Goal: Information Seeking & Learning: Learn about a topic

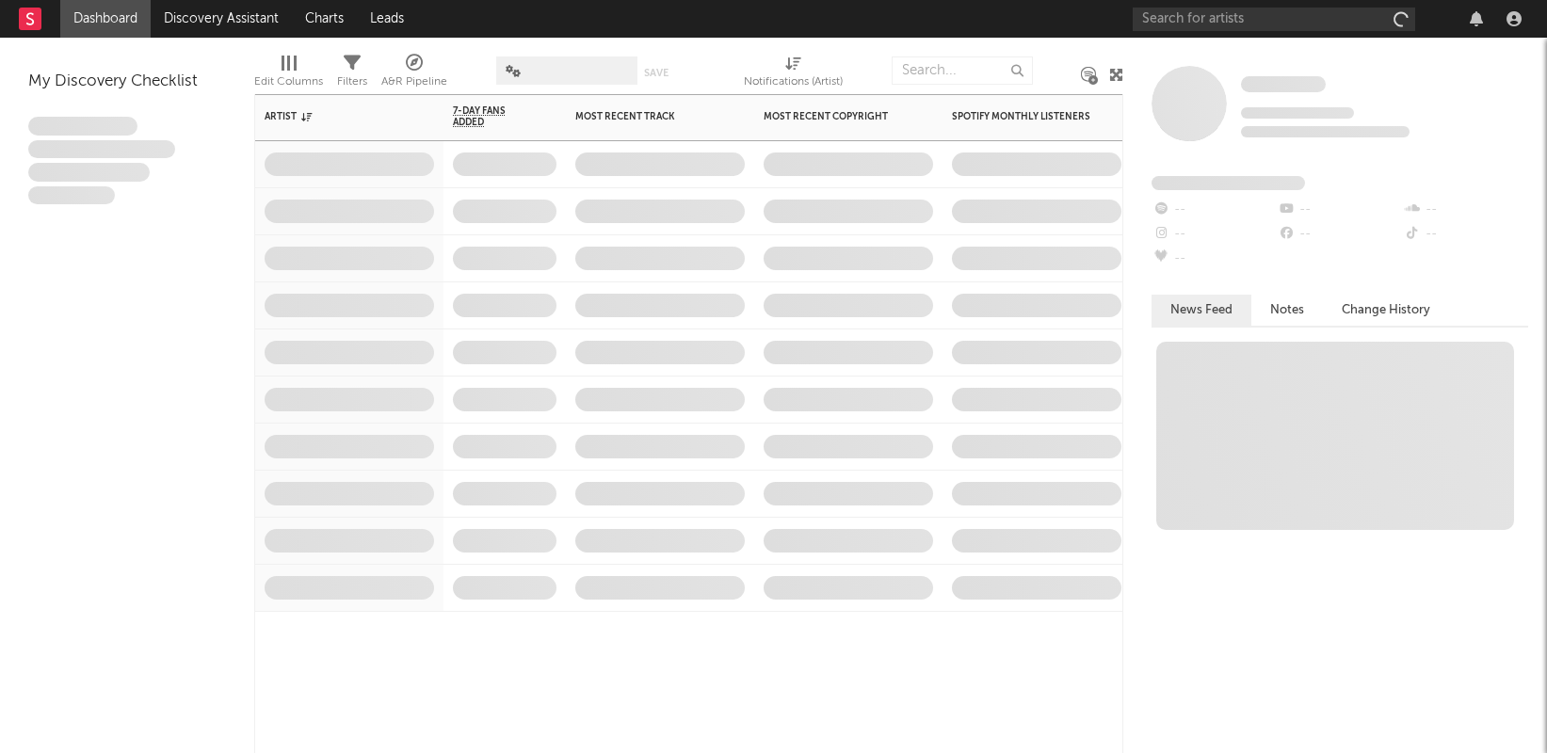
click at [764, 287] on span at bounding box center [848, 305] width 188 height 46
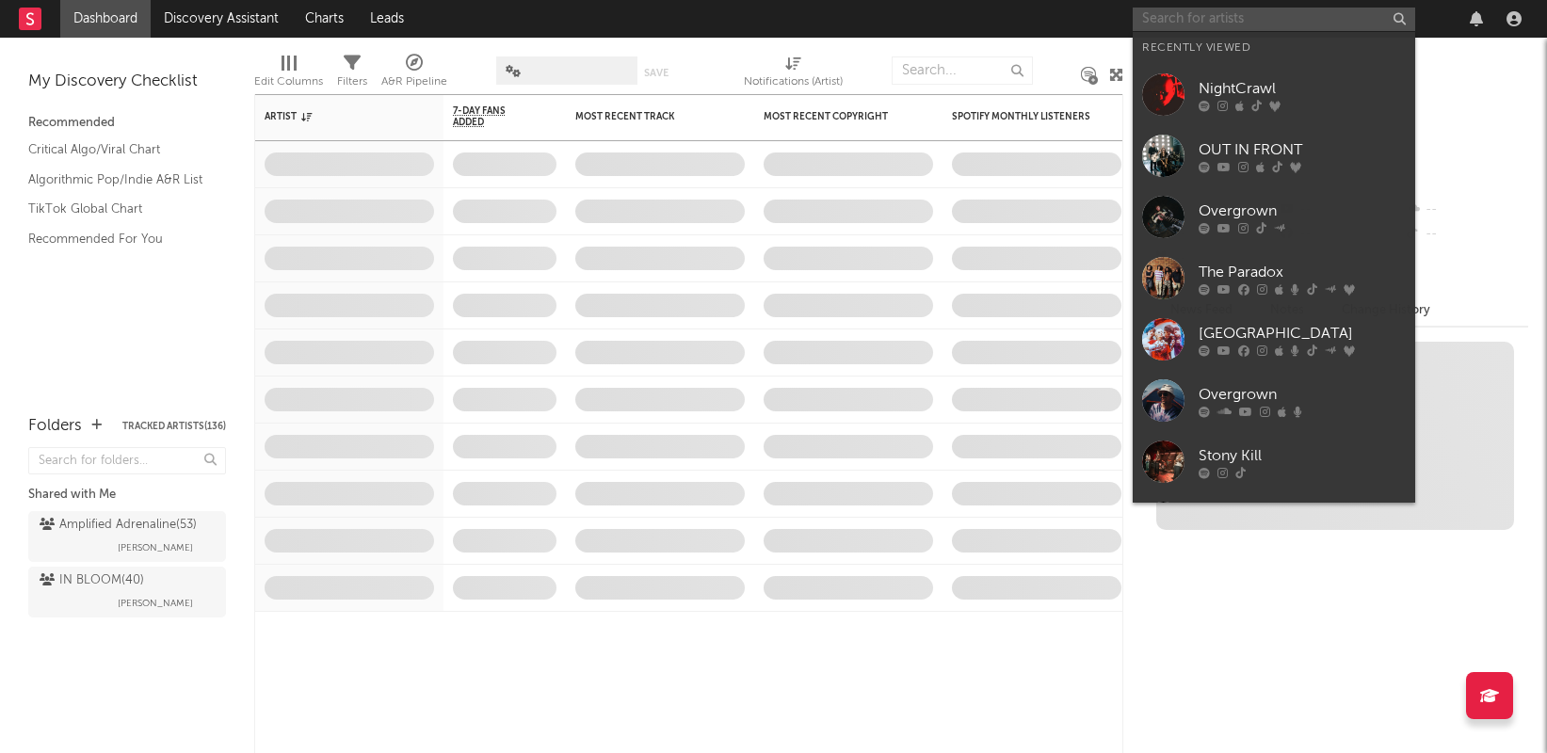
click at [1232, 17] on input "text" at bounding box center [1274, 20] width 282 height 24
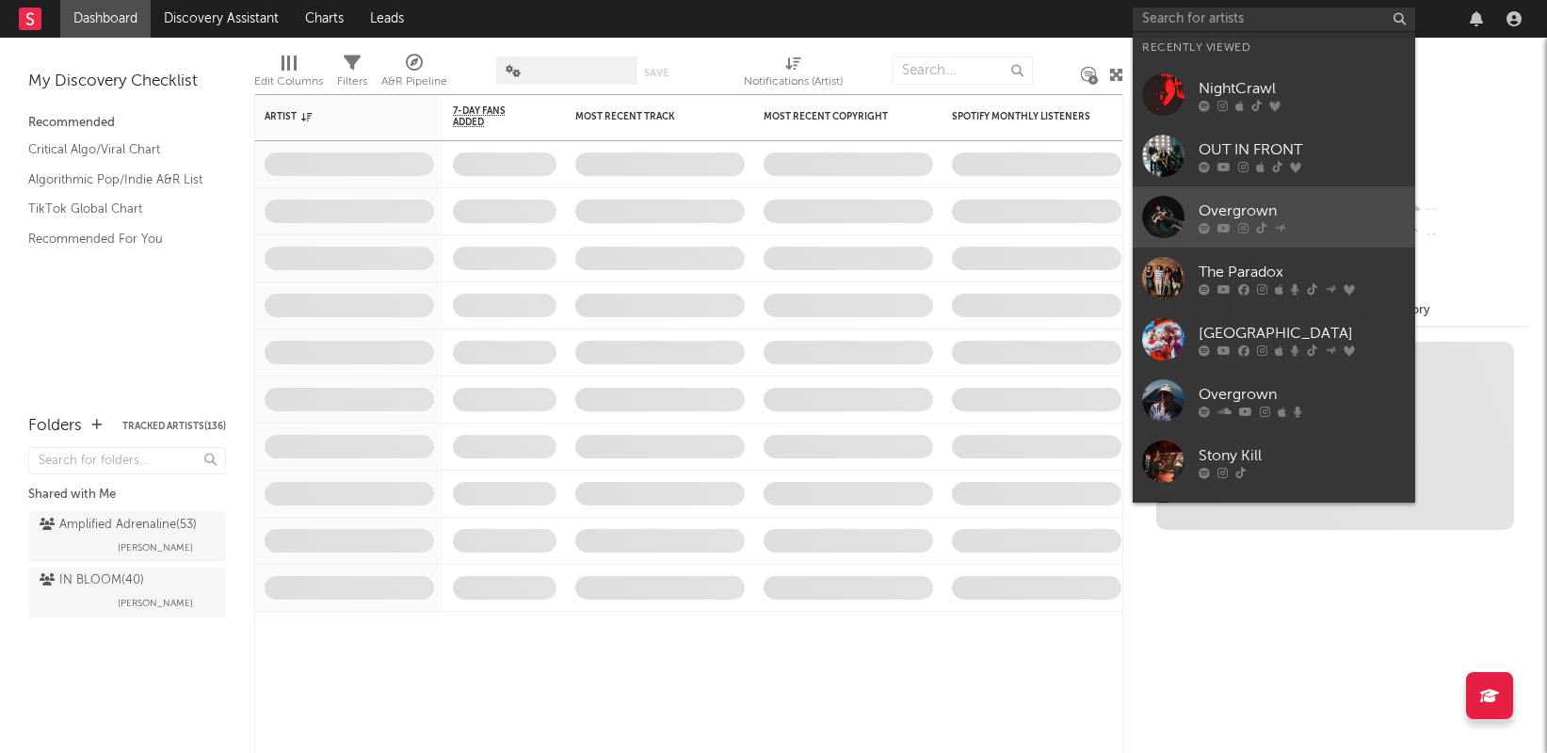
click at [1250, 202] on div "Overgrown" at bounding box center [1301, 211] width 207 height 23
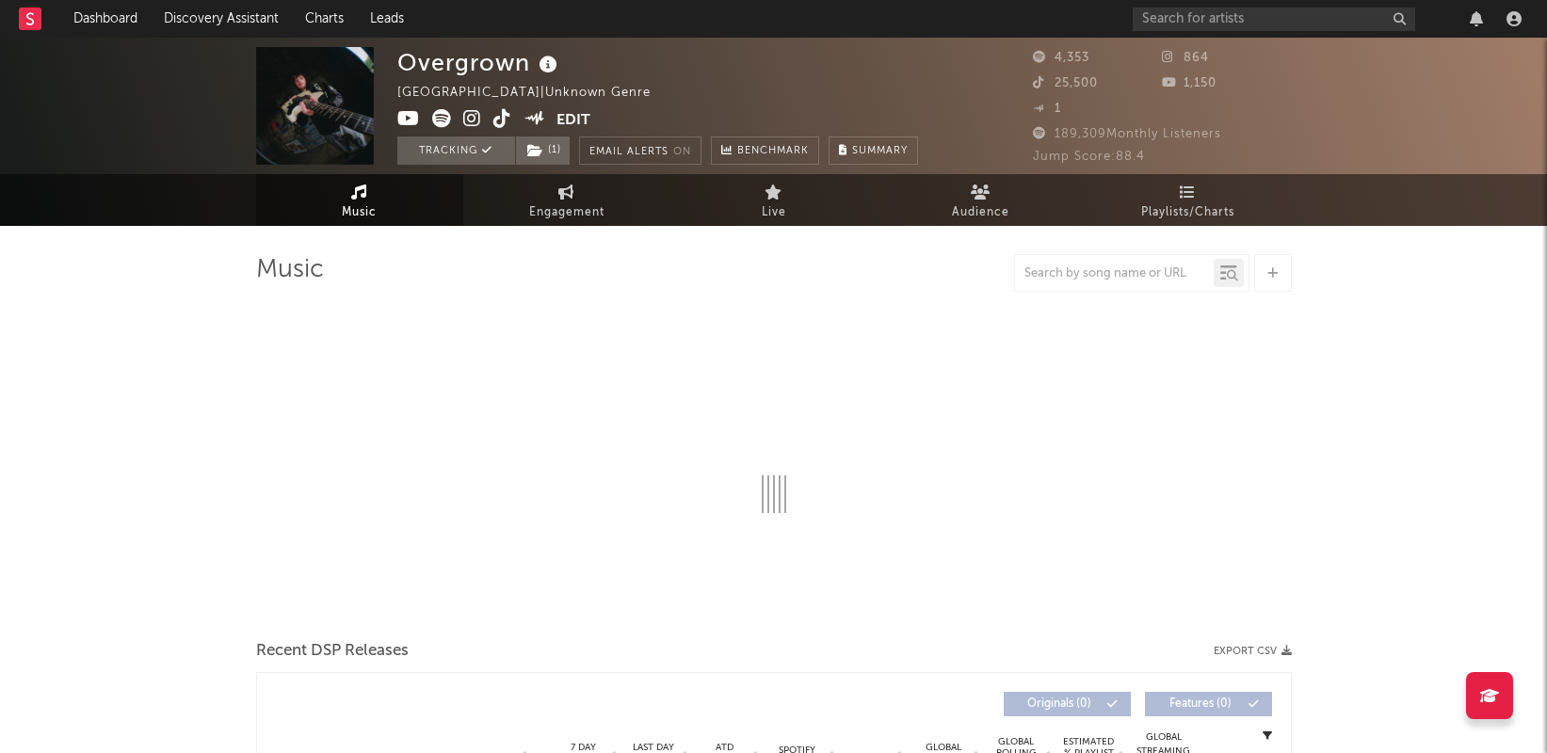
select select "1w"
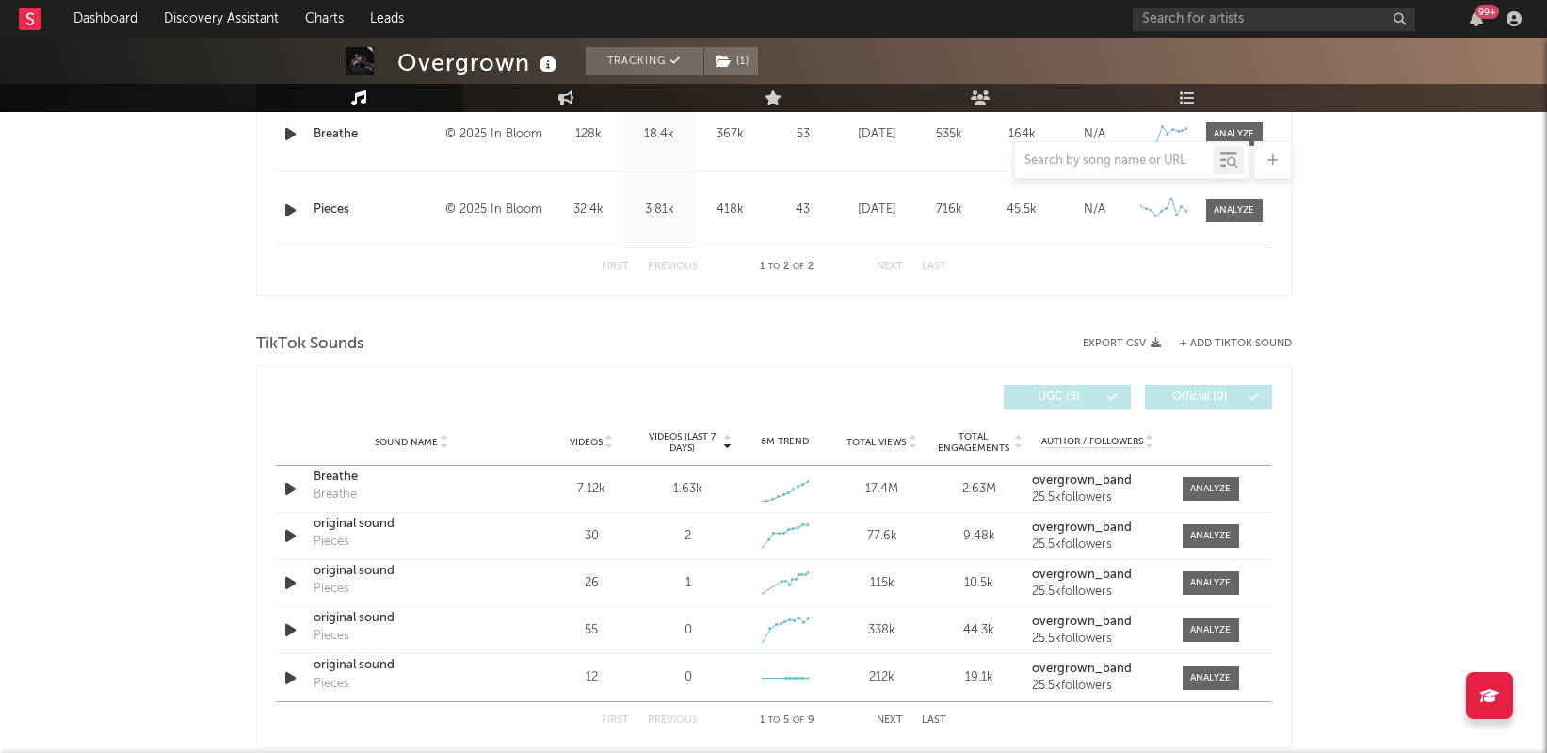
scroll to position [847, 0]
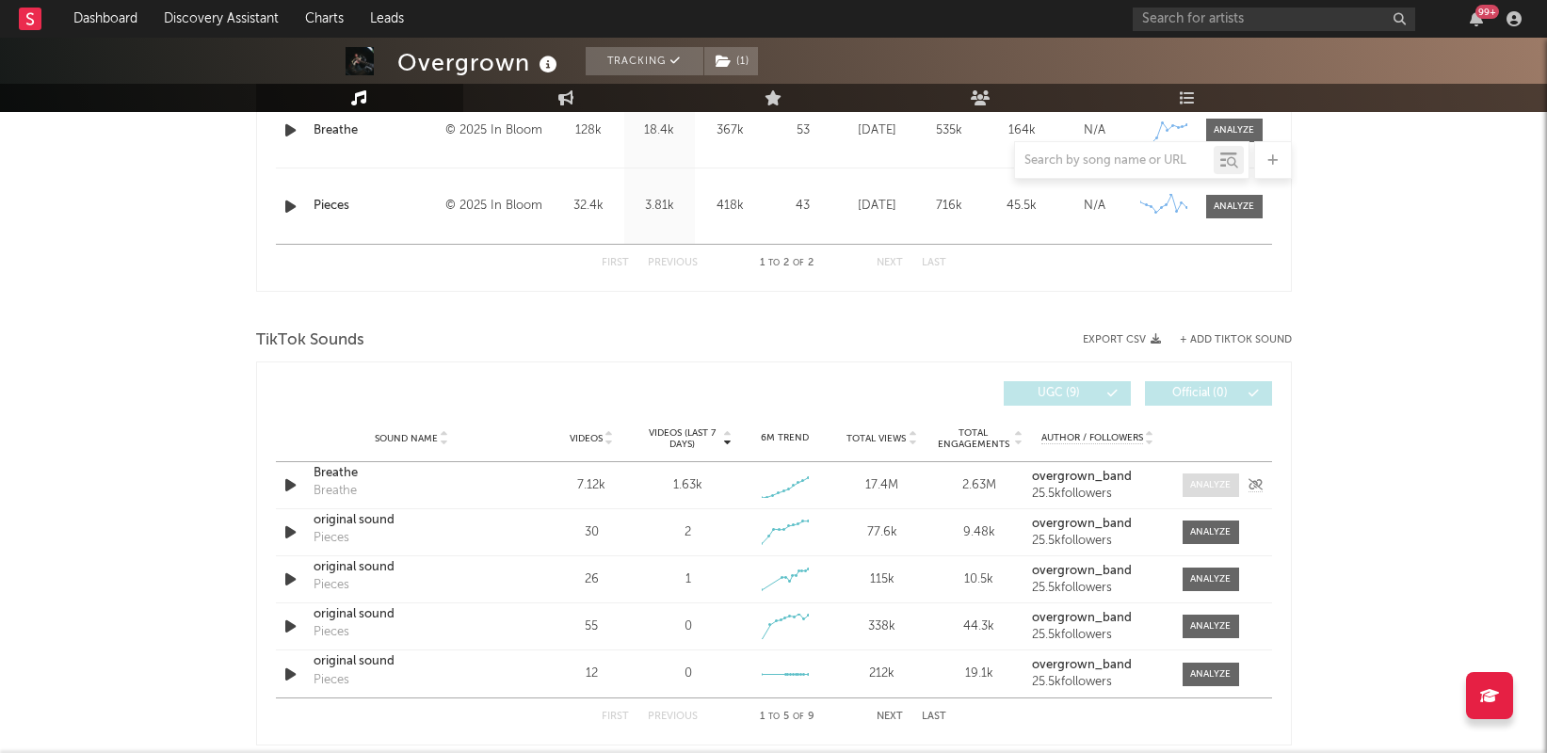
click at [1214, 485] on div at bounding box center [1210, 485] width 40 height 14
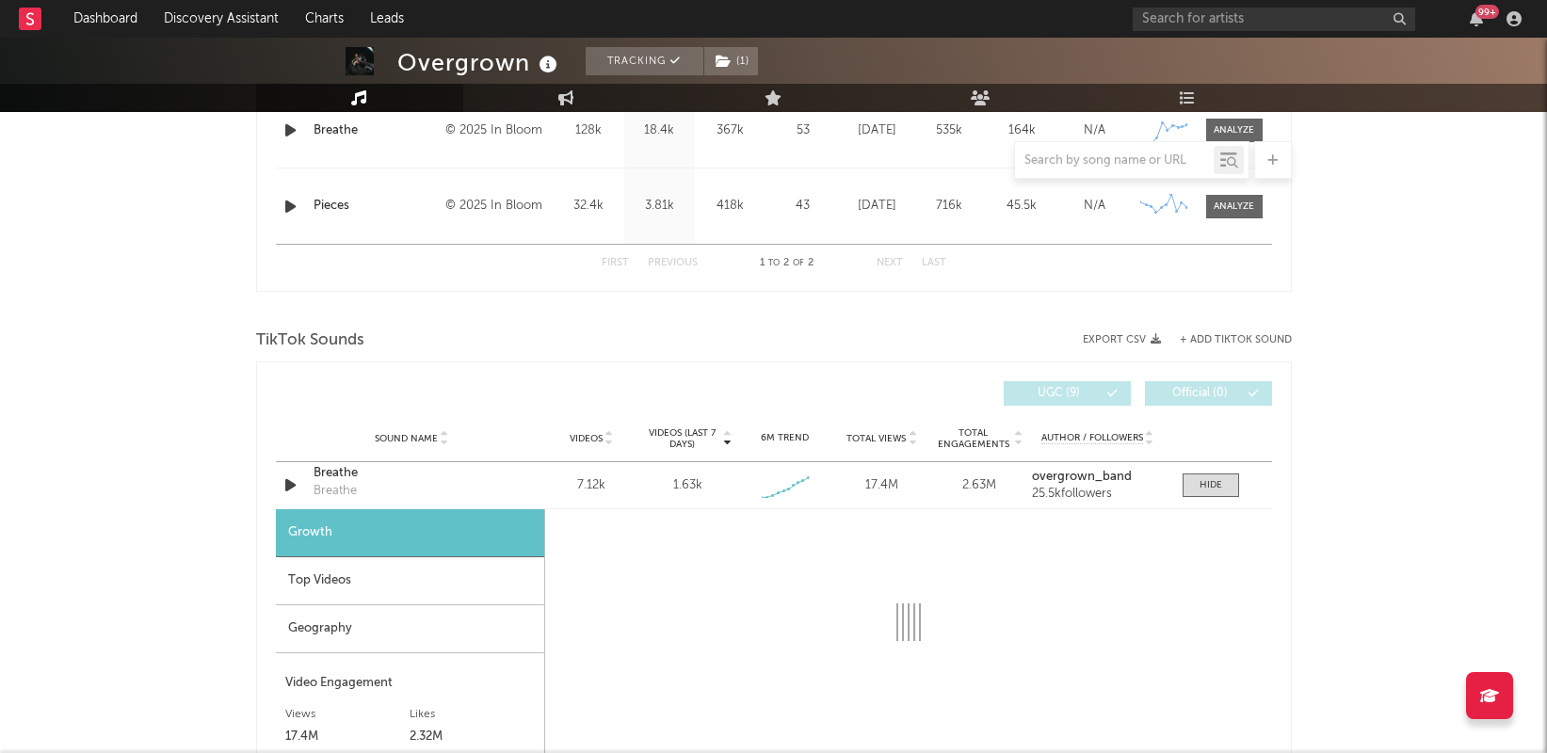
select select "1w"
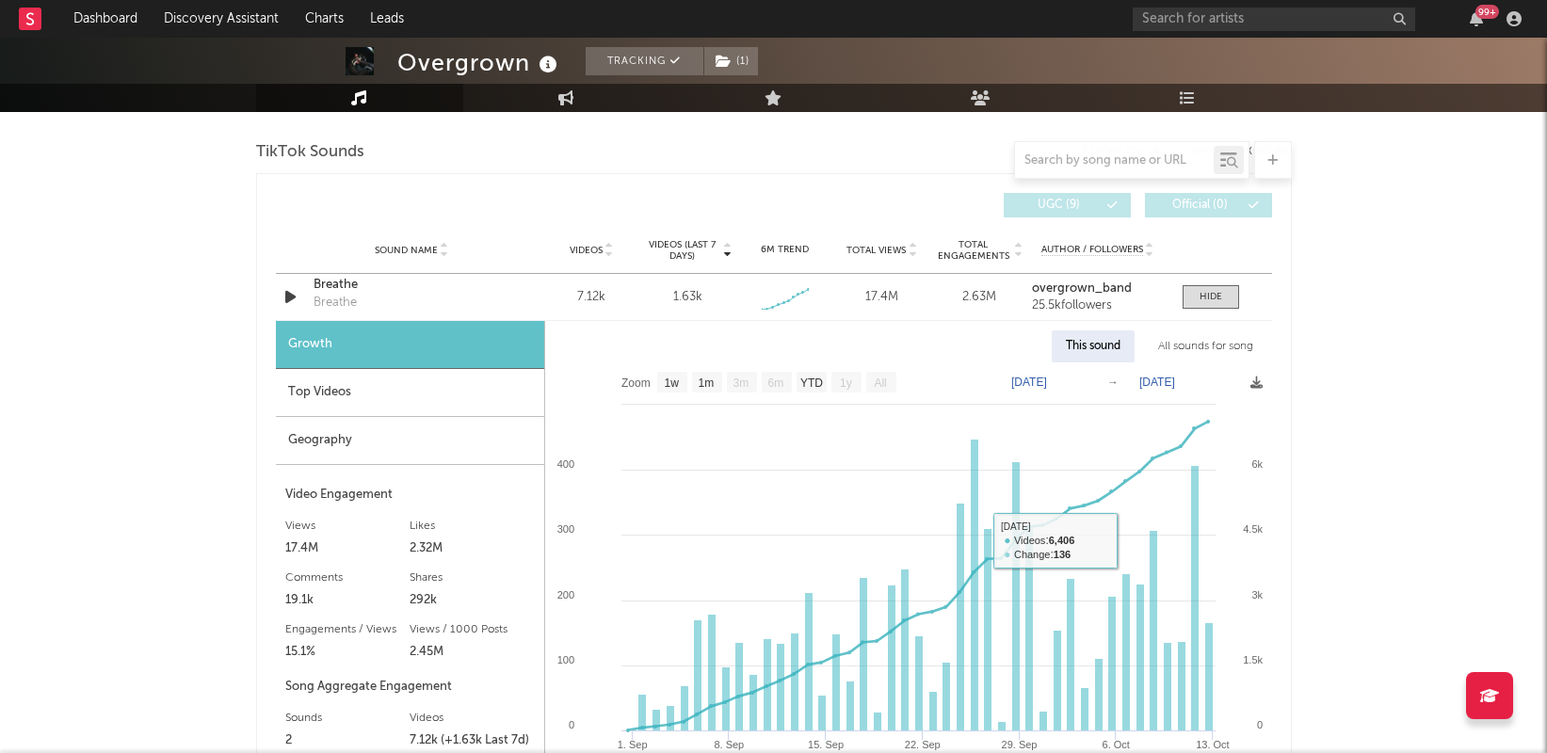
scroll to position [1037, 0]
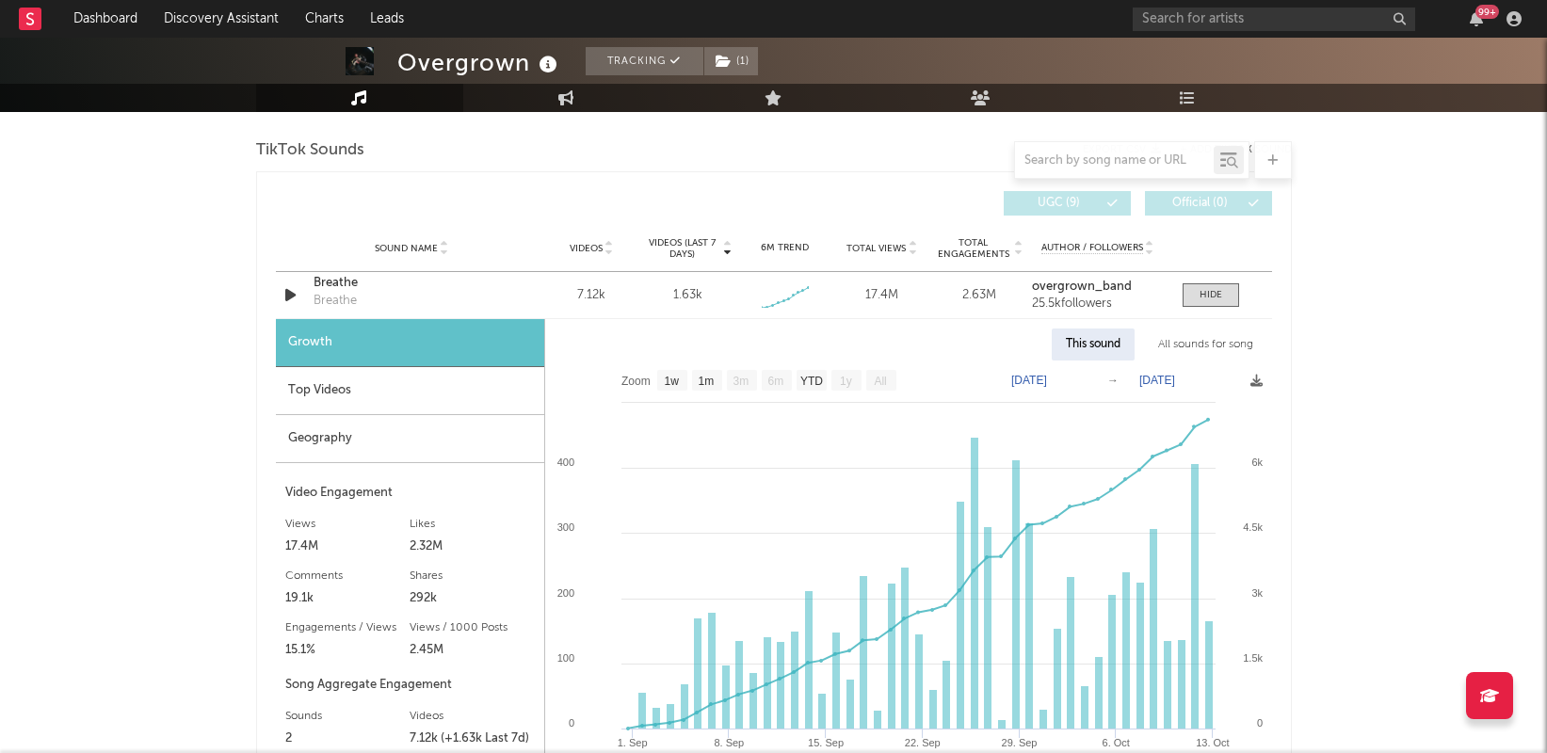
click at [168, 347] on div "Overgrown Tracking ( 1 ) [GEOGRAPHIC_DATA] | Unknown Genre Edit Tracking ( 1 ) …" at bounding box center [773, 545] width 1547 height 3090
click at [162, 395] on div "Overgrown Tracking ( 1 ) [GEOGRAPHIC_DATA] | Unknown Genre Edit Tracking ( 1 ) …" at bounding box center [773, 545] width 1547 height 3090
click at [128, 331] on div "Overgrown Tracking ( 1 ) [GEOGRAPHIC_DATA] | Unknown Genre Edit Tracking ( 1 ) …" at bounding box center [773, 545] width 1547 height 3090
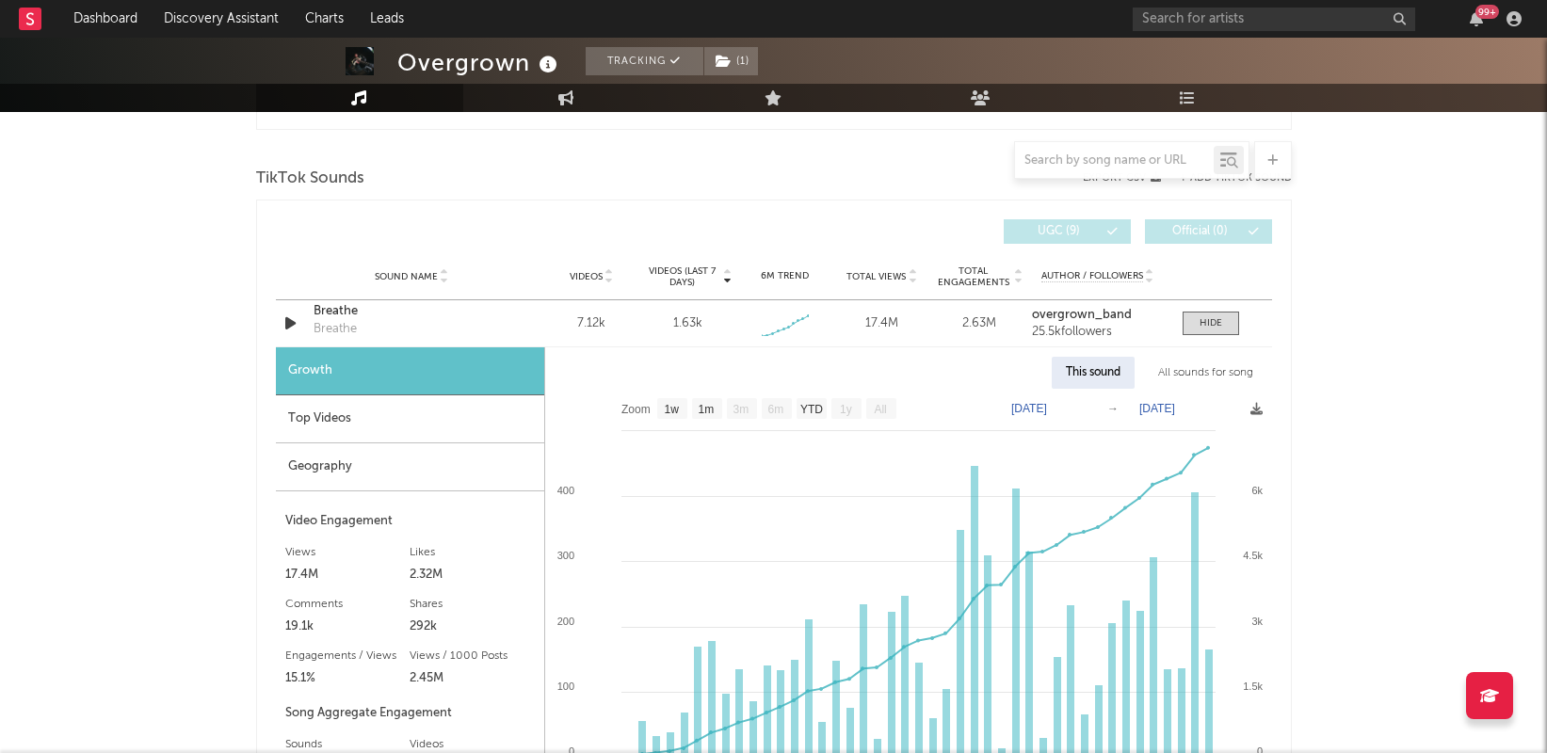
scroll to position [1005, 0]
